Goal: Transaction & Acquisition: Purchase product/service

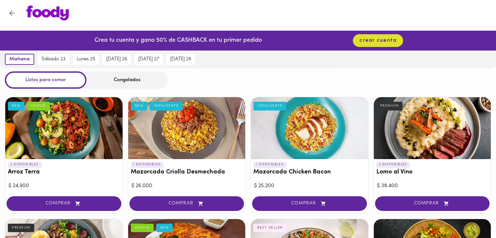
click at [60, 12] on img at bounding box center [47, 13] width 42 height 15
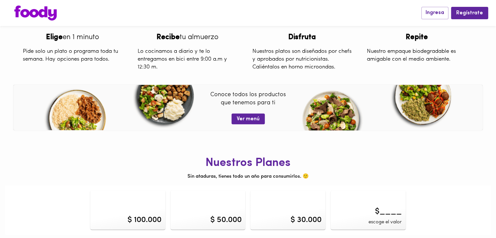
scroll to position [258, 0]
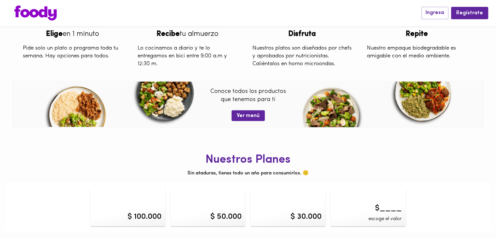
click at [252, 160] on h1 "Nuestros Planes" at bounding box center [248, 160] width 486 height 13
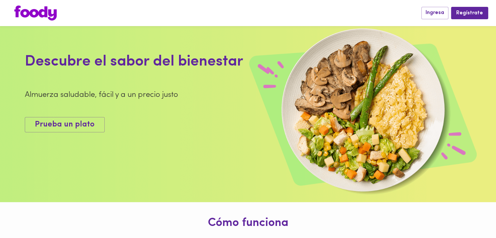
scroll to position [0, 0]
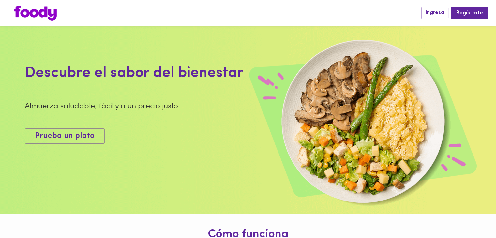
click at [61, 8] on div at bounding box center [214, 13] width 413 height 15
click at [46, 10] on img at bounding box center [35, 13] width 42 height 15
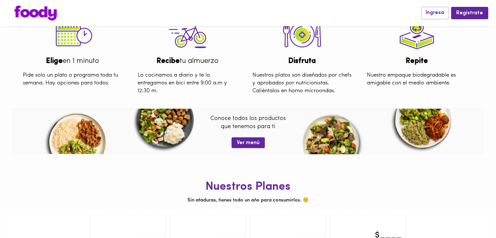
scroll to position [258, 0]
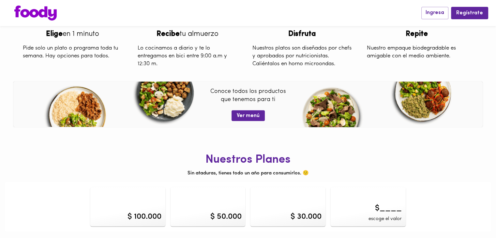
click at [239, 161] on h1 "Nuestros Planes" at bounding box center [248, 160] width 486 height 13
click at [127, 218] on div "$ 100.000" at bounding box center [144, 216] width 34 height 11
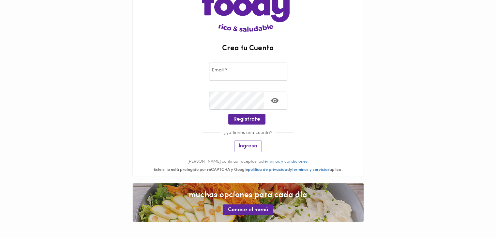
scroll to position [49, 0]
click at [242, 209] on span "Conoce el menú" at bounding box center [248, 210] width 40 height 6
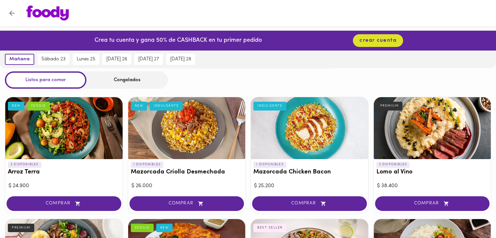
click at [124, 81] on div "Congelados" at bounding box center [126, 79] width 81 height 17
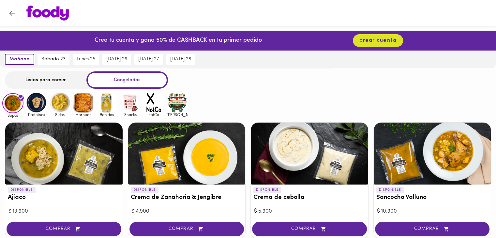
click at [35, 103] on img at bounding box center [36, 102] width 21 height 21
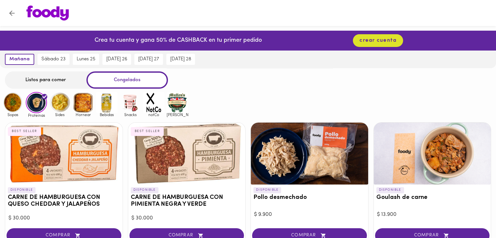
click at [57, 107] on img at bounding box center [59, 102] width 21 height 21
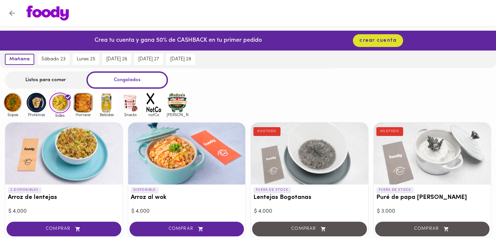
click at [85, 107] on img at bounding box center [83, 102] width 21 height 21
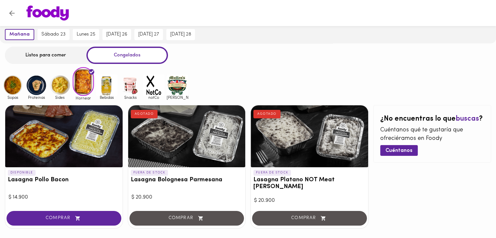
scroll to position [13, 0]
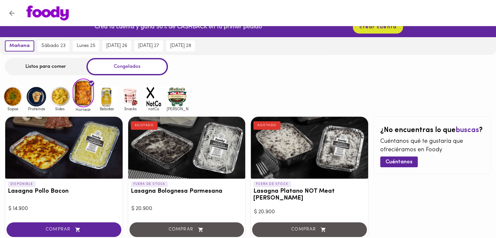
click at [109, 99] on img at bounding box center [106, 96] width 21 height 21
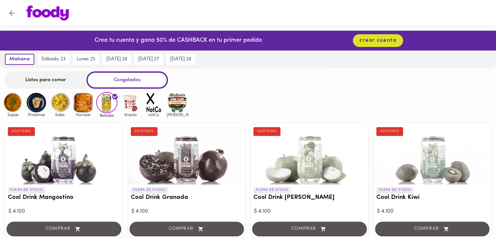
click at [129, 101] on img at bounding box center [130, 102] width 21 height 21
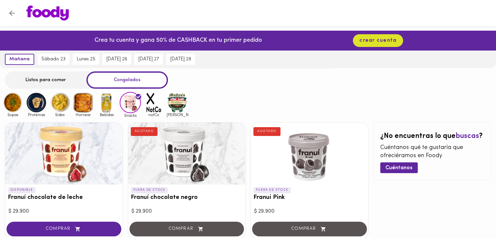
click at [153, 103] on img at bounding box center [153, 102] width 21 height 21
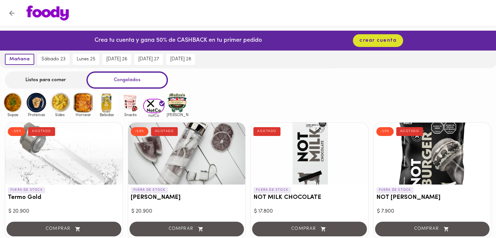
click at [177, 104] on img at bounding box center [177, 102] width 21 height 21
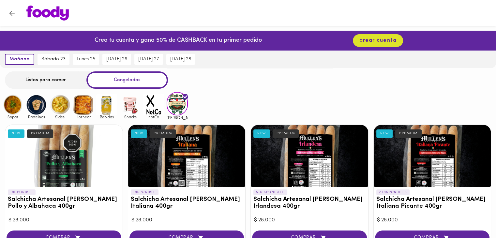
click at [42, 81] on div "Listos para comer" at bounding box center [45, 79] width 81 height 17
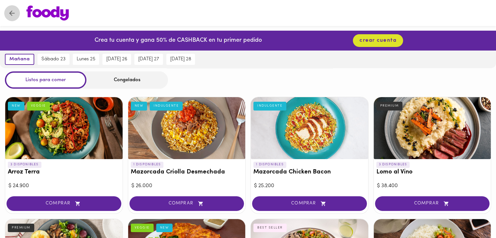
click at [13, 12] on icon "Volver" at bounding box center [12, 13] width 8 height 8
